Goal: Complete application form

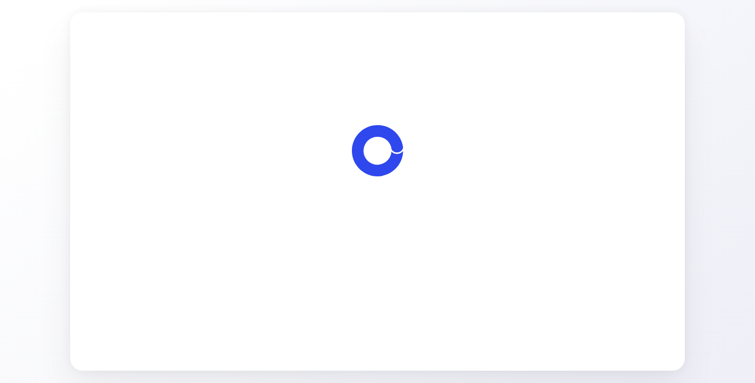
click at [380, 251] on span "Let's start" at bounding box center [378, 250] width 34 height 12
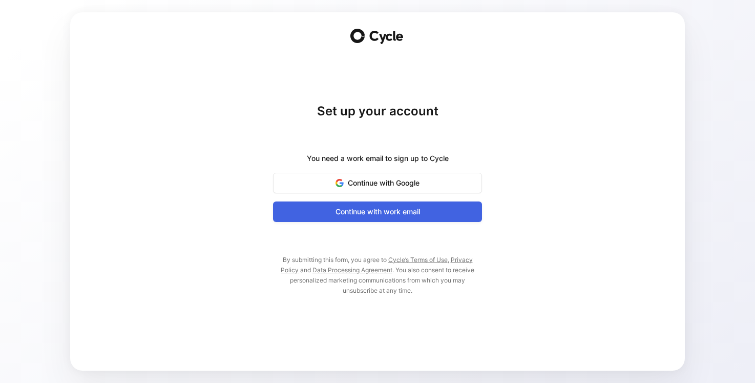
click at [383, 215] on span "Continue with work email" at bounding box center [377, 211] width 183 height 12
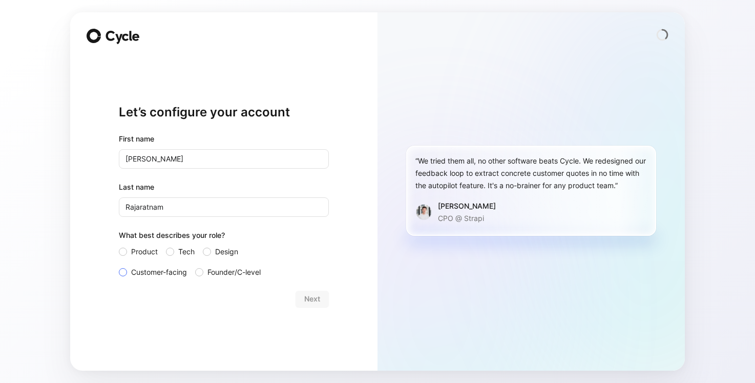
click at [174, 271] on span "Customer-facing" at bounding box center [159, 272] width 56 height 12
click at [119, 266] on input "Customer-facing" at bounding box center [119, 266] width 0 height 0
click at [323, 303] on button "Next" at bounding box center [312, 299] width 33 height 16
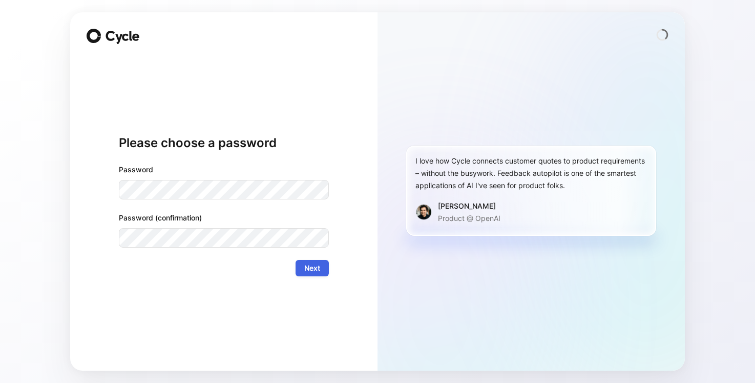
click at [317, 263] on span "Next" at bounding box center [312, 268] width 16 height 12
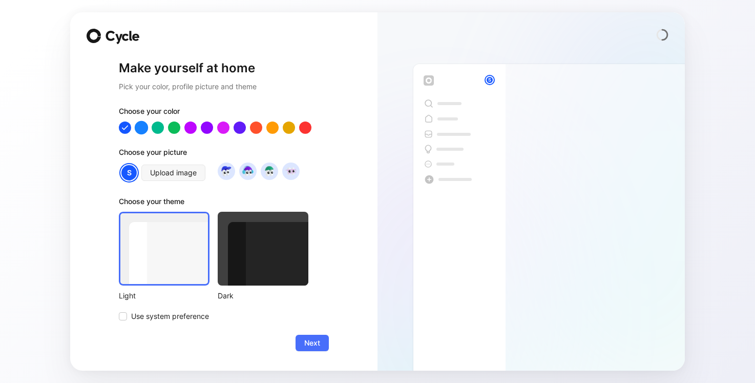
click at [143, 129] on div at bounding box center [141, 126] width 13 height 13
click at [129, 130] on div at bounding box center [124, 126] width 13 height 13
click at [162, 129] on div at bounding box center [157, 126] width 13 height 13
click at [171, 129] on div at bounding box center [174, 126] width 13 height 13
click at [188, 128] on div at bounding box center [190, 126] width 13 height 13
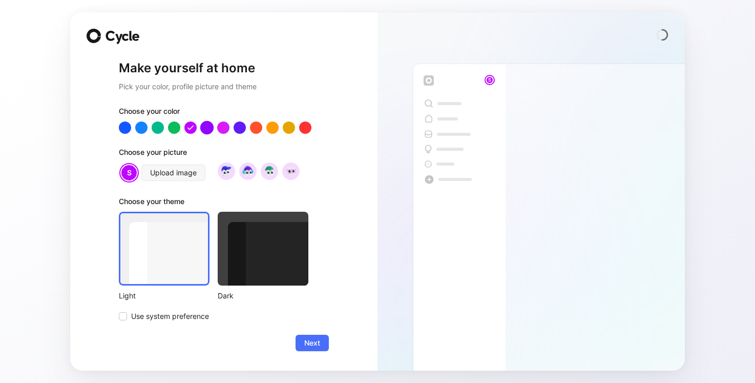
click at [208, 129] on div at bounding box center [206, 126] width 13 height 13
click at [230, 128] on div at bounding box center [224, 127] width 210 height 12
click at [238, 125] on div at bounding box center [239, 126] width 13 height 13
click at [257, 126] on div at bounding box center [256, 126] width 13 height 13
click at [272, 130] on div at bounding box center [272, 126] width 13 height 13
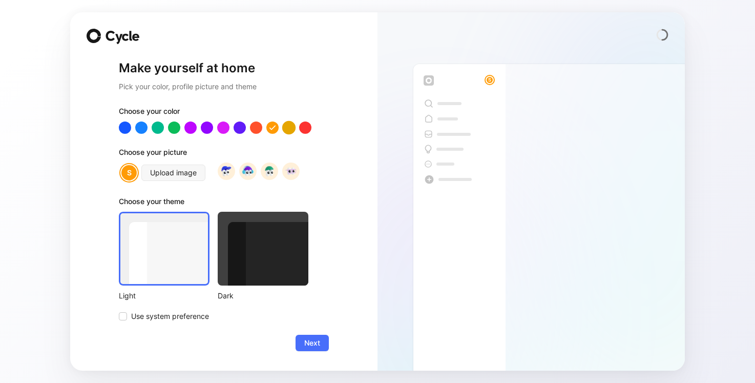
click at [288, 130] on div at bounding box center [288, 126] width 13 height 13
click at [303, 128] on div at bounding box center [305, 126] width 13 height 13
click at [255, 129] on div at bounding box center [256, 126] width 13 height 13
click at [283, 259] on div at bounding box center [263, 249] width 91 height 74
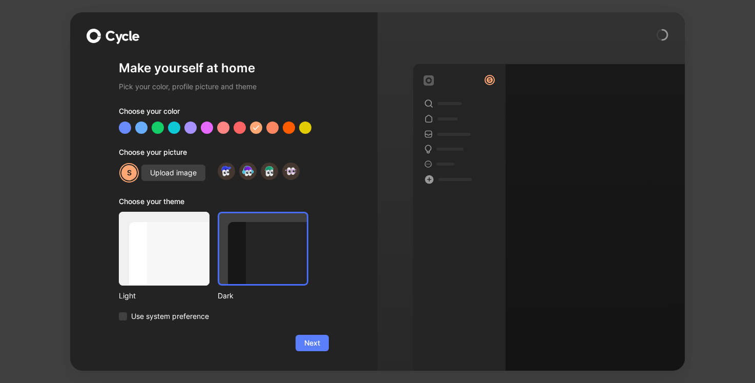
click at [315, 343] on span "Next" at bounding box center [312, 343] width 16 height 12
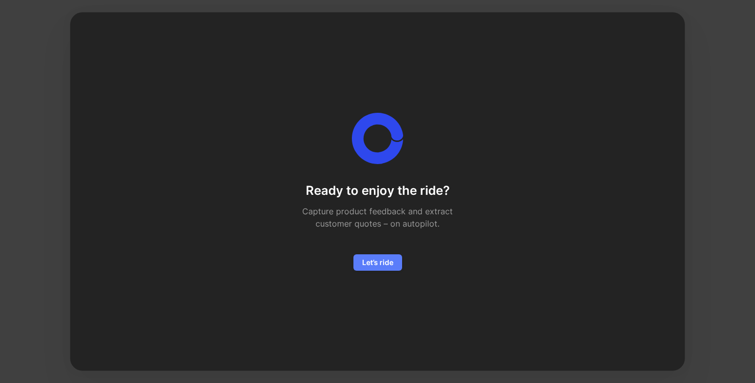
click at [379, 264] on span "Let’s ride" at bounding box center [377, 262] width 31 height 12
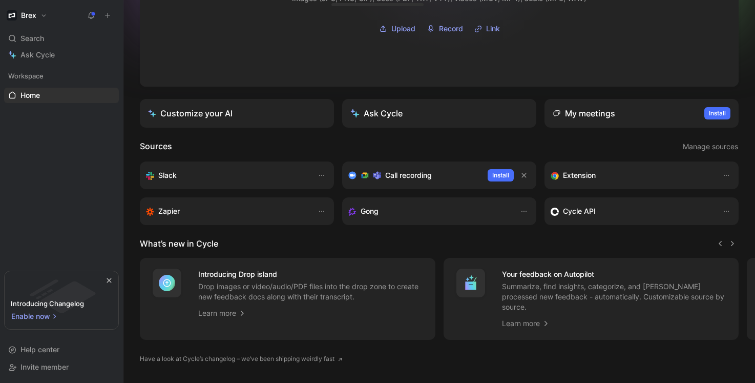
scroll to position [151, 0]
